Goal: Task Accomplishment & Management: Manage account settings

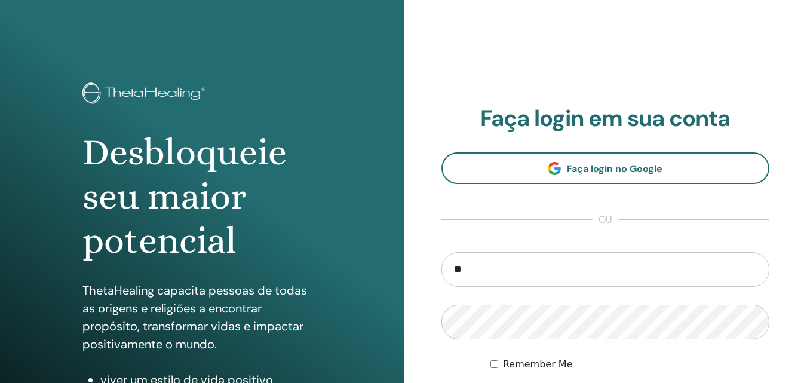
type input "*"
type input "**********"
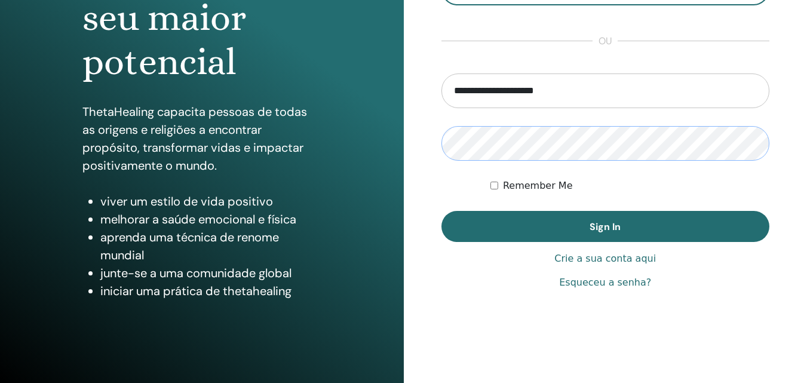
scroll to position [179, 0]
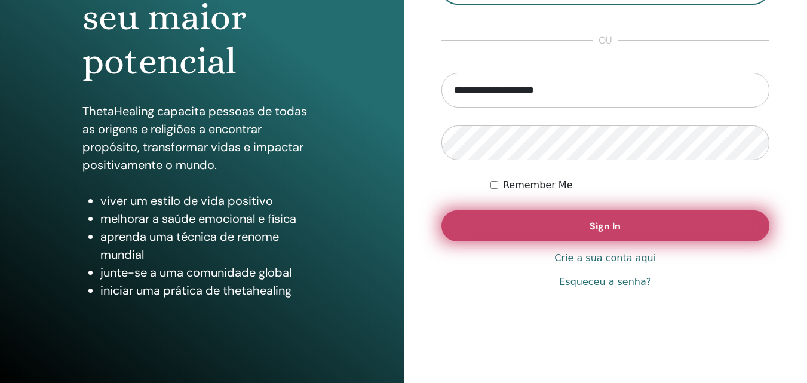
click at [601, 223] on span "Sign In" at bounding box center [605, 226] width 31 height 13
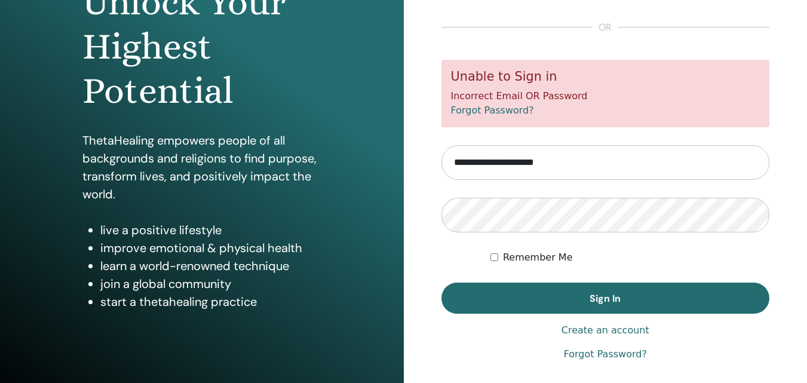
scroll to position [191, 0]
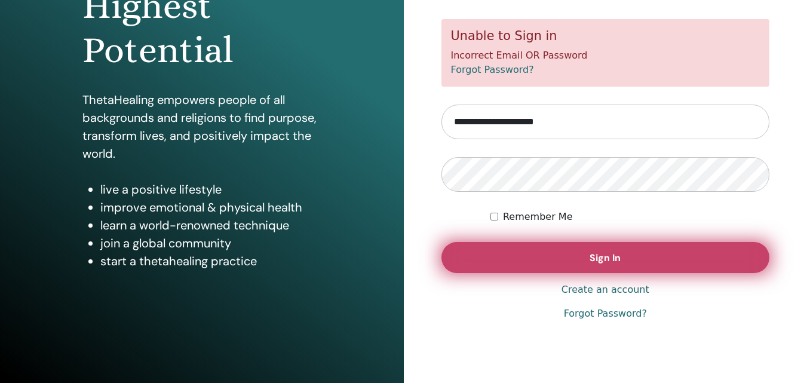
click at [601, 255] on span "Sign In" at bounding box center [605, 258] width 31 height 13
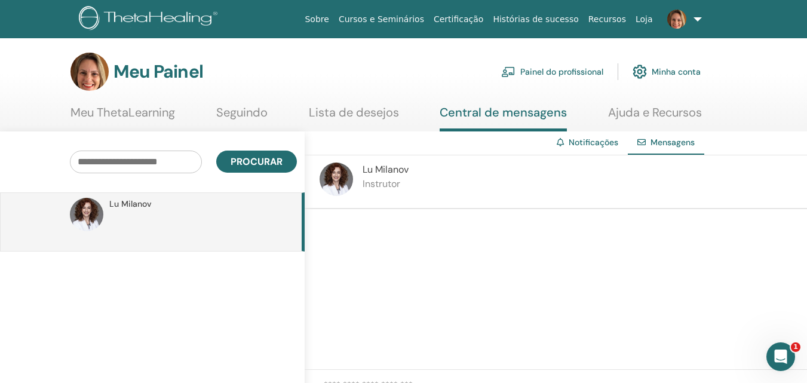
click at [131, 117] on font "Meu ThetaLearning" at bounding box center [123, 113] width 105 height 16
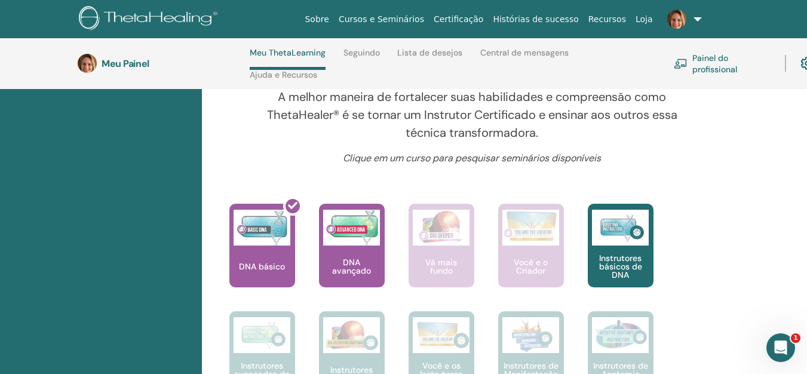
scroll to position [448, 0]
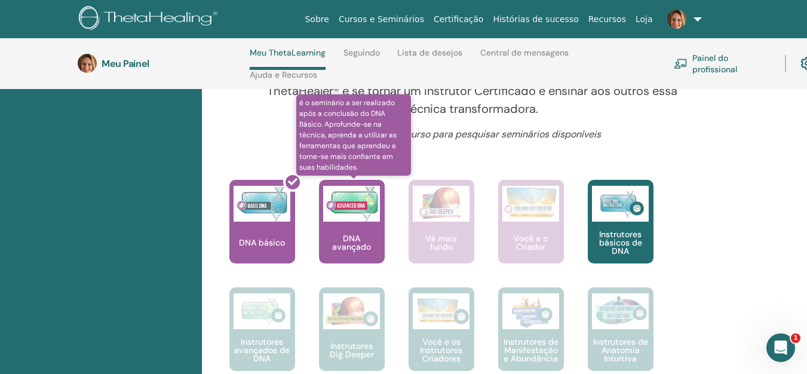
click at [347, 225] on div "DNA avançado" at bounding box center [352, 222] width 66 height 84
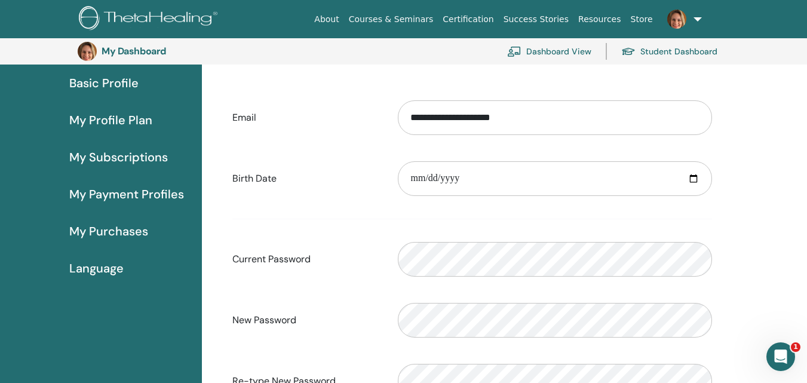
scroll to position [86, 0]
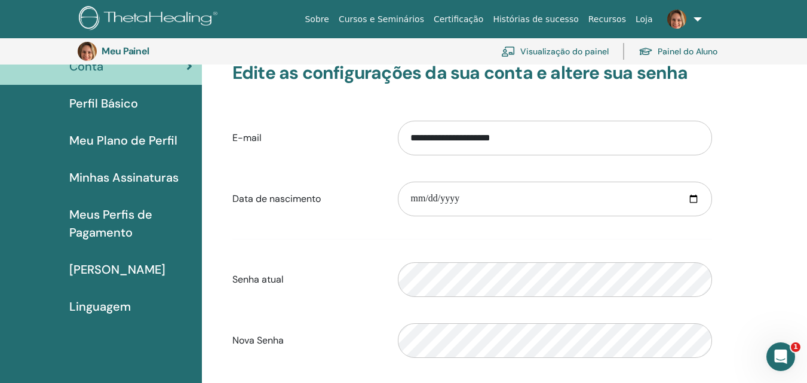
click at [119, 269] on font "[PERSON_NAME]" at bounding box center [117, 270] width 96 height 16
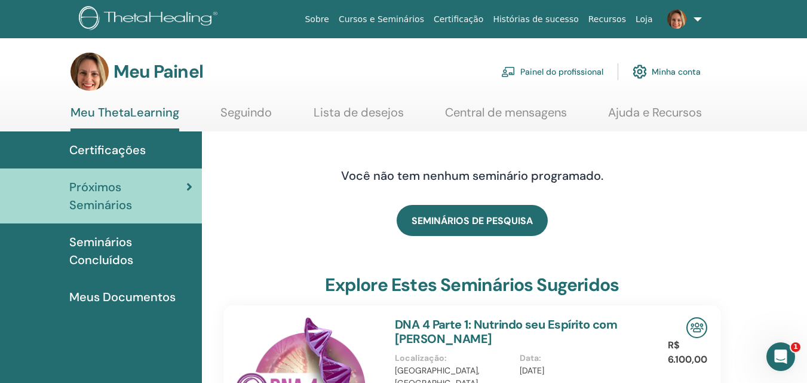
click at [687, 72] on font "Minha conta" at bounding box center [676, 72] width 49 height 11
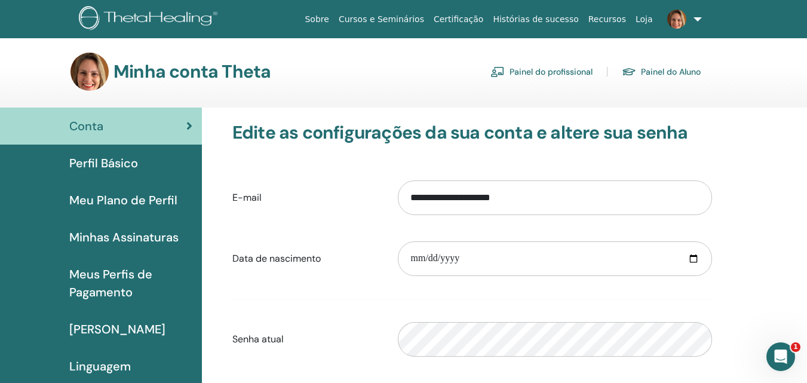
click at [120, 290] on font "Meus Perfis de Pagamento" at bounding box center [110, 282] width 83 height 33
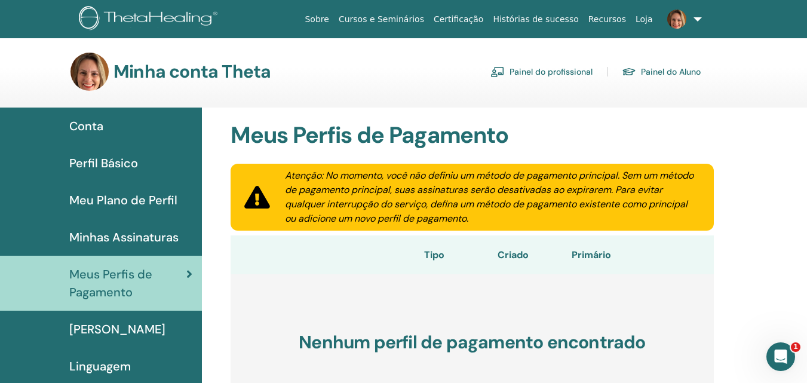
click at [650, 17] on font "Loja" at bounding box center [644, 19] width 17 height 10
